Goal: Task Accomplishment & Management: Manage account settings

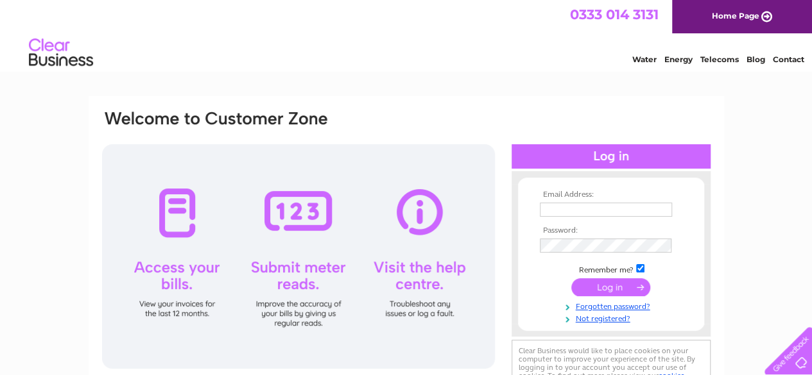
type input "cumbernauld.indoor.bowling@hotmail.co.uk"
click at [615, 293] on input "submit" at bounding box center [610, 287] width 79 height 18
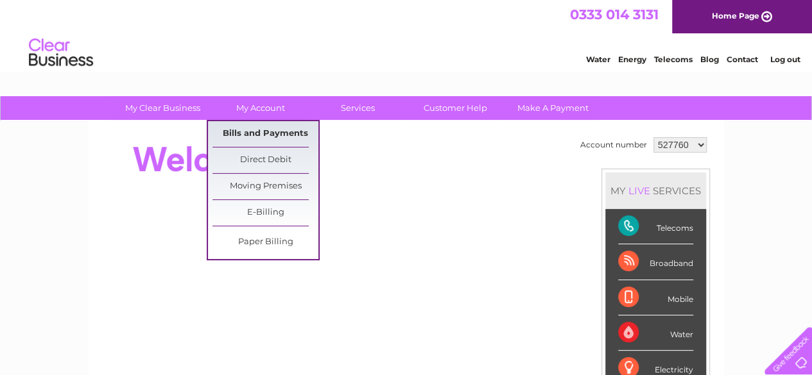
click at [266, 130] on link "Bills and Payments" at bounding box center [265, 134] width 106 height 26
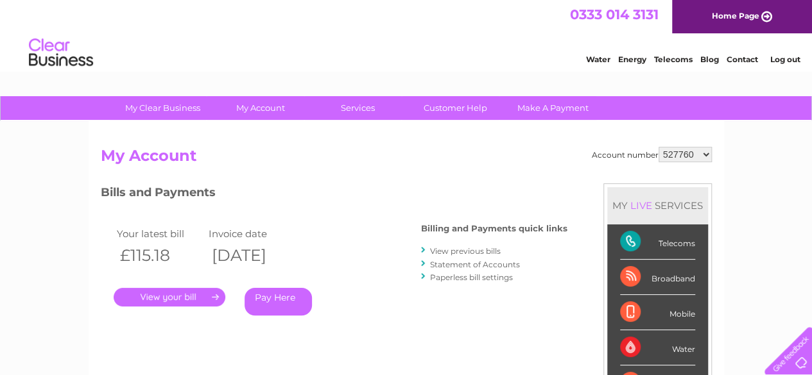
click at [183, 297] on link "." at bounding box center [170, 297] width 112 height 19
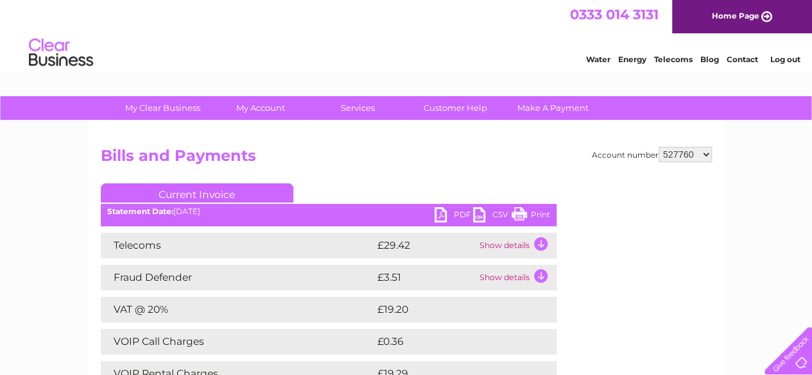
click at [443, 211] on link "PDF" at bounding box center [453, 216] width 38 height 19
click at [708, 153] on select "527760 906352 1143836" at bounding box center [684, 154] width 53 height 15
select select "906352"
click at [659, 147] on select "527760 906352 1143836" at bounding box center [684, 154] width 53 height 15
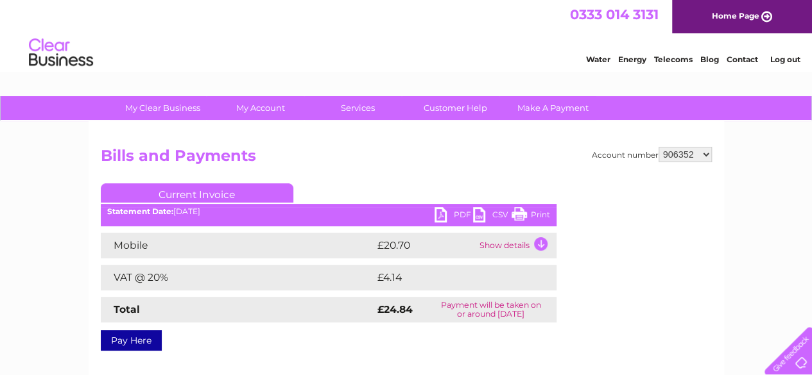
click at [443, 211] on link "PDF" at bounding box center [453, 216] width 38 height 19
click at [780, 58] on link "Log out" at bounding box center [784, 60] width 30 height 10
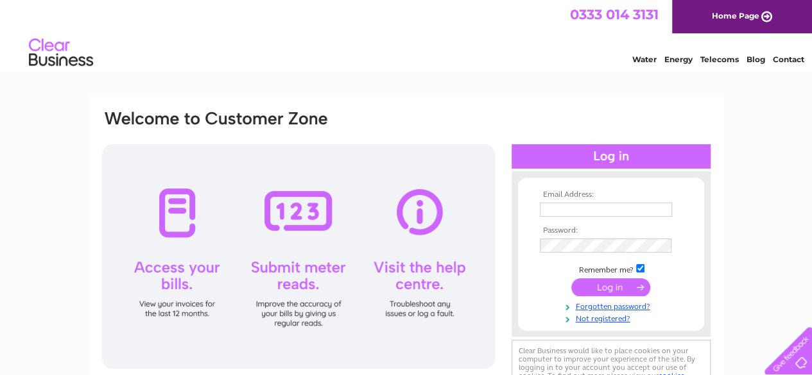
type input "[EMAIL_ADDRESS][DOMAIN_NAME]"
click at [622, 289] on input "submit" at bounding box center [610, 287] width 79 height 18
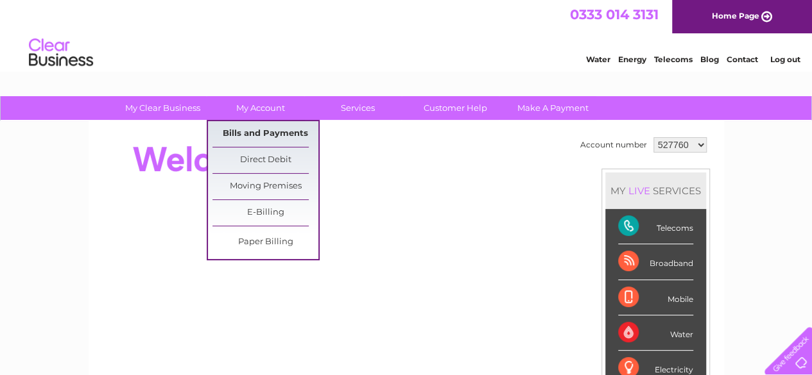
click at [290, 135] on link "Bills and Payments" at bounding box center [265, 134] width 106 height 26
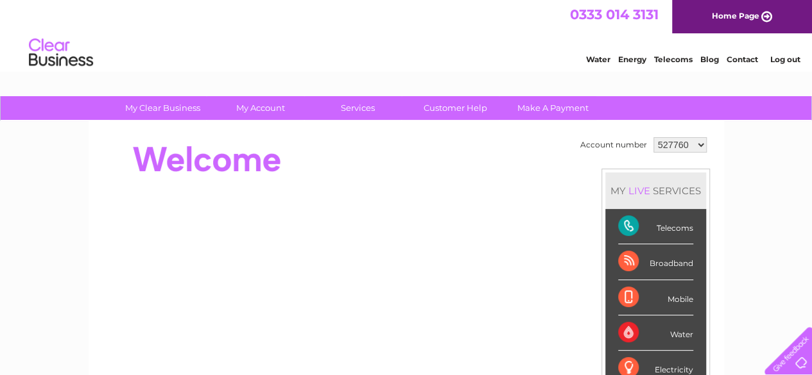
click at [697, 143] on select "527760 906352 1143836" at bounding box center [679, 144] width 53 height 15
select select "1143836"
click at [653, 137] on select "527760 906352 1143836" at bounding box center [679, 144] width 53 height 15
click at [697, 142] on select "527760 906352 1143836" at bounding box center [679, 144] width 53 height 15
click at [653, 137] on select "527760 906352 1143836" at bounding box center [679, 144] width 53 height 15
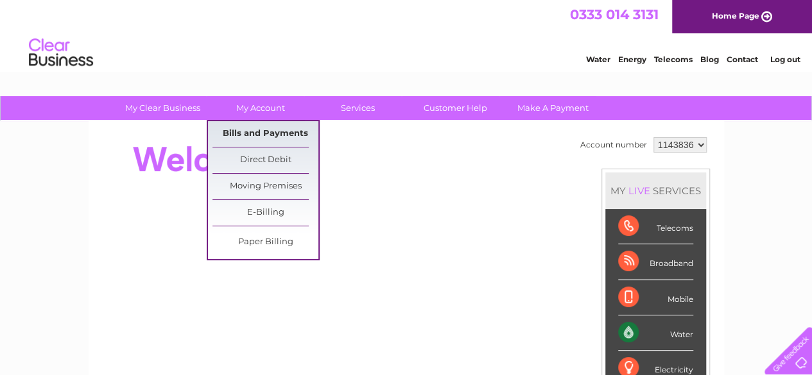
click at [260, 133] on link "Bills and Payments" at bounding box center [265, 134] width 106 height 26
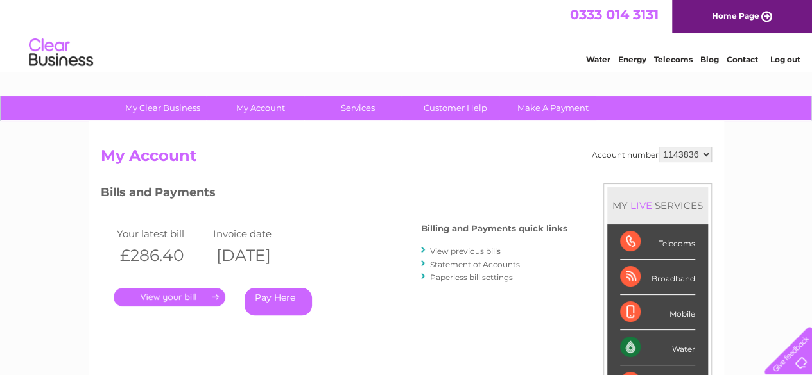
click at [192, 298] on link "." at bounding box center [170, 297] width 112 height 19
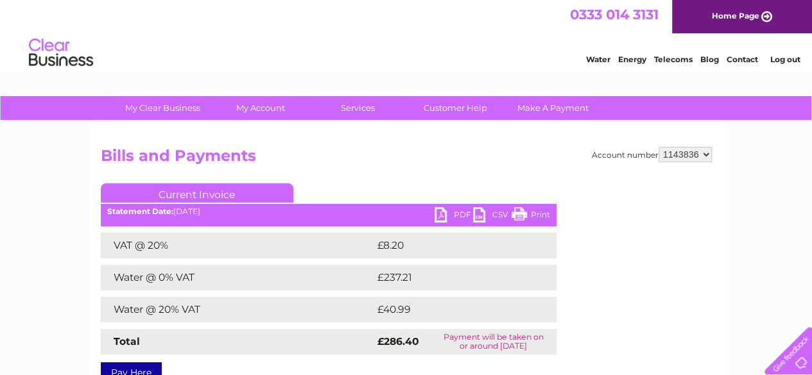
click at [445, 216] on link "PDF" at bounding box center [453, 216] width 38 height 19
click at [788, 64] on li "Log out" at bounding box center [784, 59] width 38 height 16
click at [789, 62] on link "Log out" at bounding box center [784, 60] width 30 height 10
